Goal: Information Seeking & Learning: Understand process/instructions

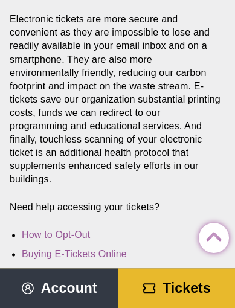
scroll to position [362, 0]
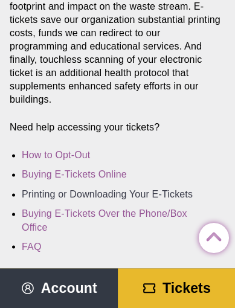
click at [167, 189] on link "Printing or Downloading Your E-Tickets" at bounding box center [107, 194] width 171 height 10
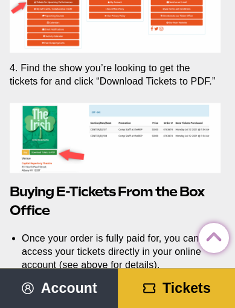
scroll to position [2825, 0]
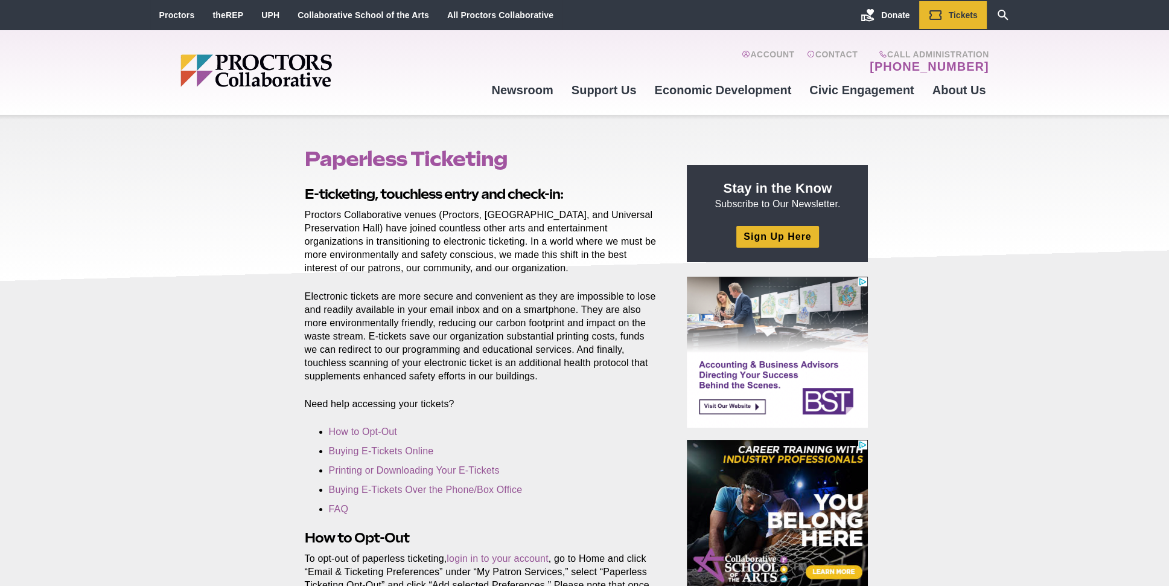
click at [234, 307] on li "Printing or Downloading Your E-Tickets" at bounding box center [485, 470] width 313 height 13
click at [234, 307] on link "Printing or Downloading Your E-Tickets" at bounding box center [414, 470] width 171 height 10
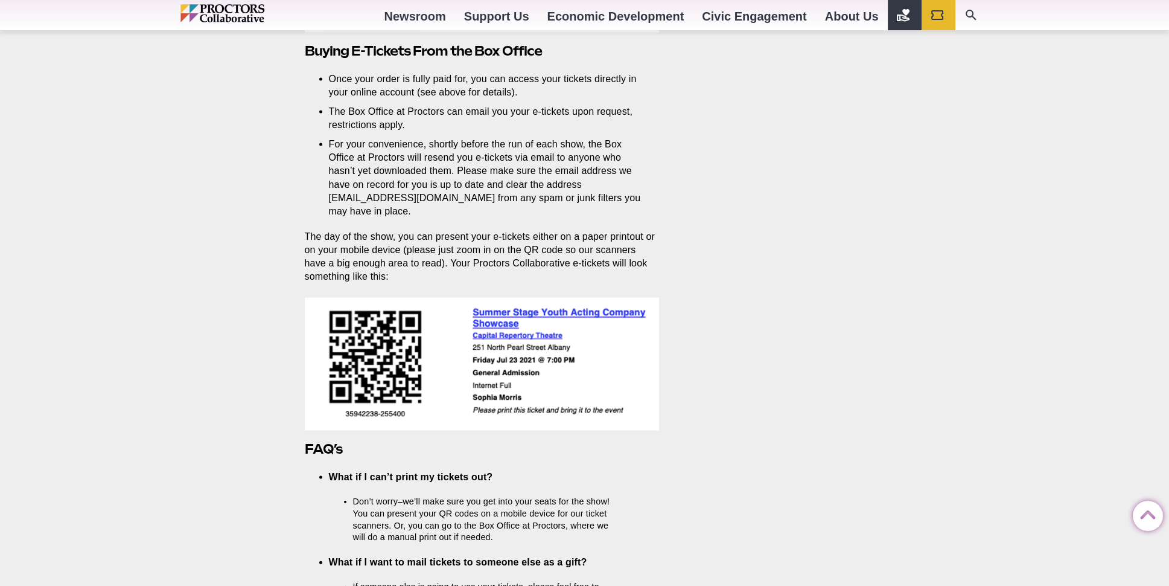
scroll to position [3003, 0]
